Goal: Task Accomplishment & Management: Complete application form

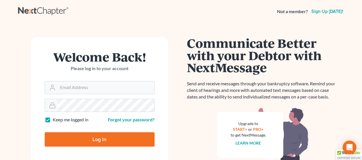
type input "dwoody@scura.com"
click at [79, 139] on input "Log In" at bounding box center [100, 139] width 110 height 14
type input "Thinking..."
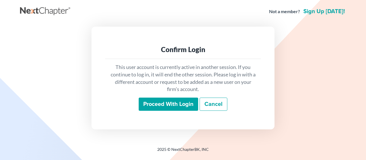
click at [183, 102] on input "Proceed with login" at bounding box center [169, 104] width 60 height 13
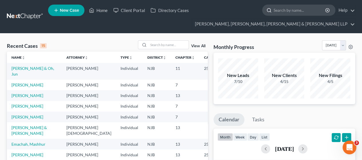
click at [287, 13] on input "search" at bounding box center [299, 10] width 52 height 11
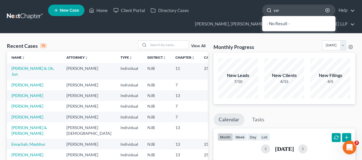
type input "yara"
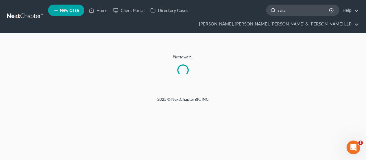
click at [288, 8] on input "yara" at bounding box center [304, 10] width 52 height 11
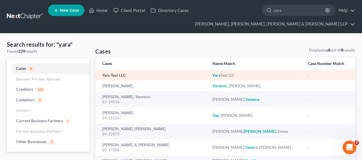
click at [116, 74] on link "Yara Test LLC" at bounding box center [114, 76] width 24 height 4
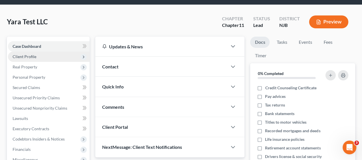
scroll to position [29, 0]
click at [46, 58] on span "Client Profile" at bounding box center [49, 56] width 82 height 10
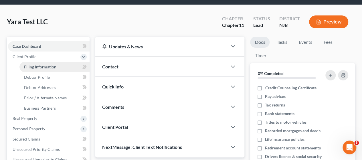
click at [45, 71] on link "Filing Information" at bounding box center [54, 67] width 70 height 10
select select "1"
select select "51"
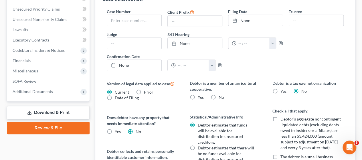
scroll to position [200, 0]
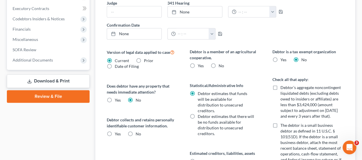
click at [218, 64] on label "No" at bounding box center [220, 66] width 5 height 6
click at [221, 64] on input "No" at bounding box center [223, 65] width 4 height 4
radio input "true"
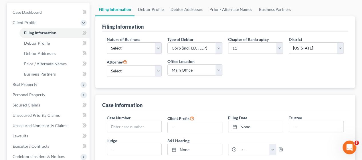
scroll to position [0, 0]
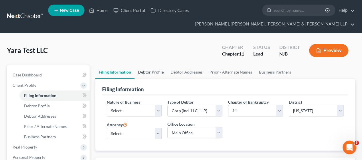
click at [153, 72] on link "Debtor Profile" at bounding box center [150, 72] width 33 height 14
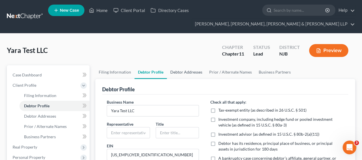
click at [179, 75] on link "Debtor Addresses" at bounding box center [186, 72] width 39 height 14
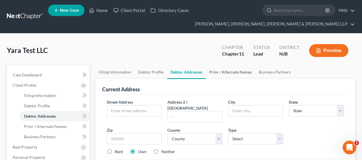
click at [242, 72] on link "Prior / Alternate Names" at bounding box center [230, 72] width 49 height 14
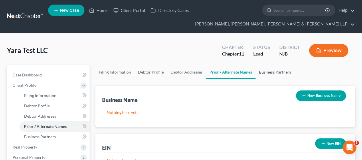
click at [267, 73] on link "Business Partners" at bounding box center [274, 72] width 39 height 14
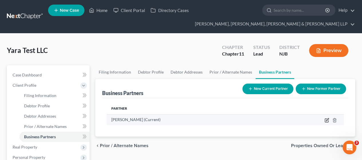
click at [327, 120] on icon "button" at bounding box center [326, 120] width 5 height 5
select select "33"
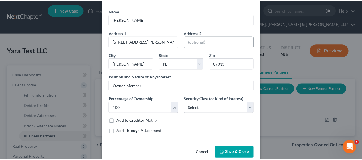
scroll to position [27, 0]
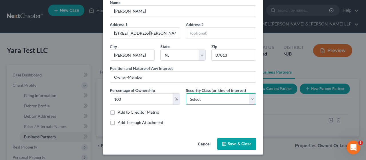
click at [203, 100] on select "Select Select Common Stockholder General Partner Limited Partner Managing Membe…" at bounding box center [221, 98] width 70 height 11
select select "3"
click at [186, 93] on select "Select Select Common Stockholder General Partner Limited Partner Managing Membe…" at bounding box center [221, 98] width 70 height 11
click at [224, 144] on icon "button" at bounding box center [224, 144] width 5 height 5
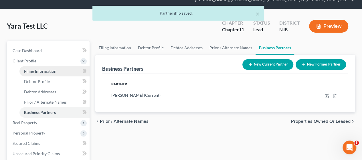
scroll to position [57, 0]
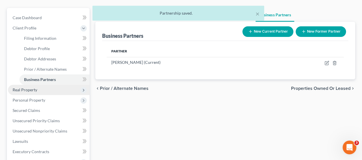
click at [40, 90] on span "Real Property" at bounding box center [49, 90] width 82 height 10
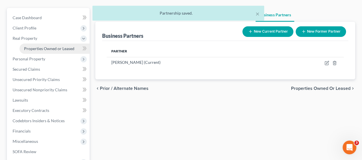
click at [57, 48] on span "Properties Owned or Leased" at bounding box center [49, 48] width 50 height 5
